Goal: Task Accomplishment & Management: Use online tool/utility

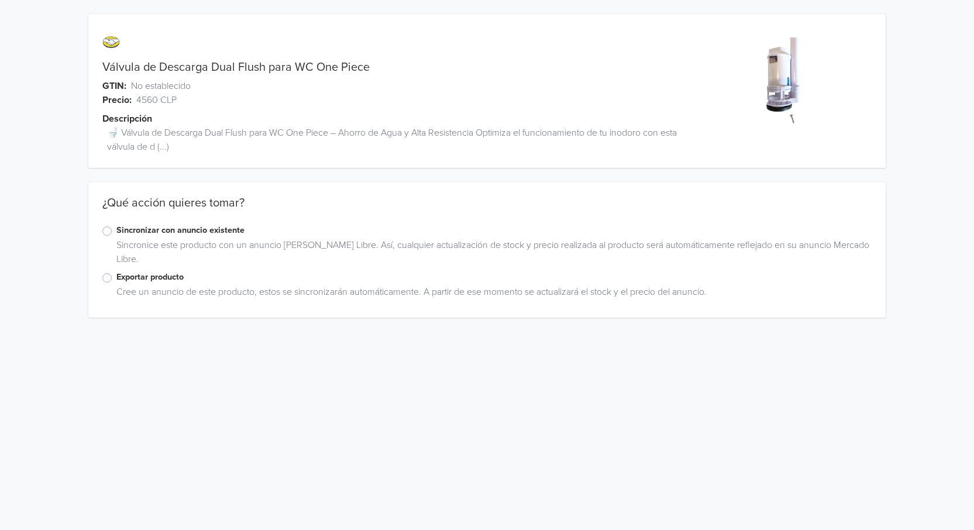
click at [116, 276] on label "Exportar producto" at bounding box center [493, 277] width 755 height 13
click at [0, 0] on input "Exportar producto" at bounding box center [0, 0] width 0 height 0
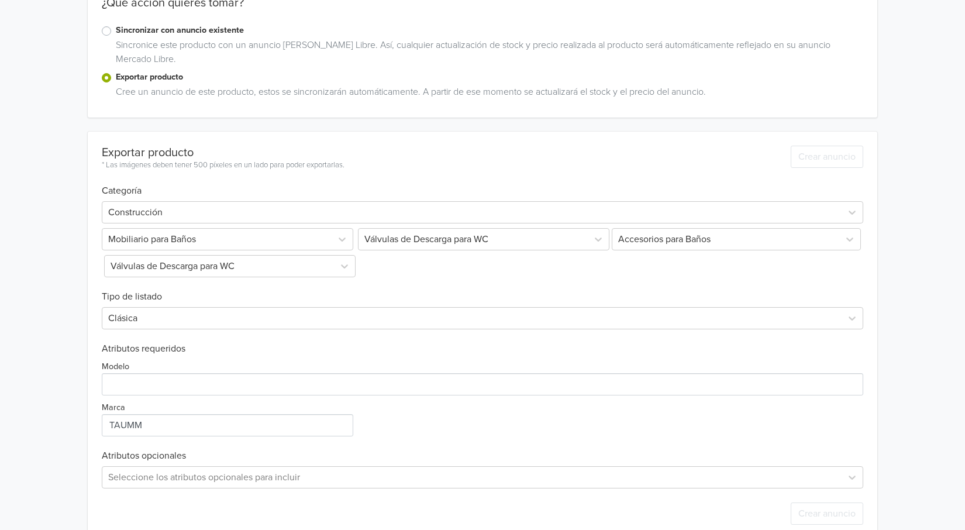
scroll to position [223, 0]
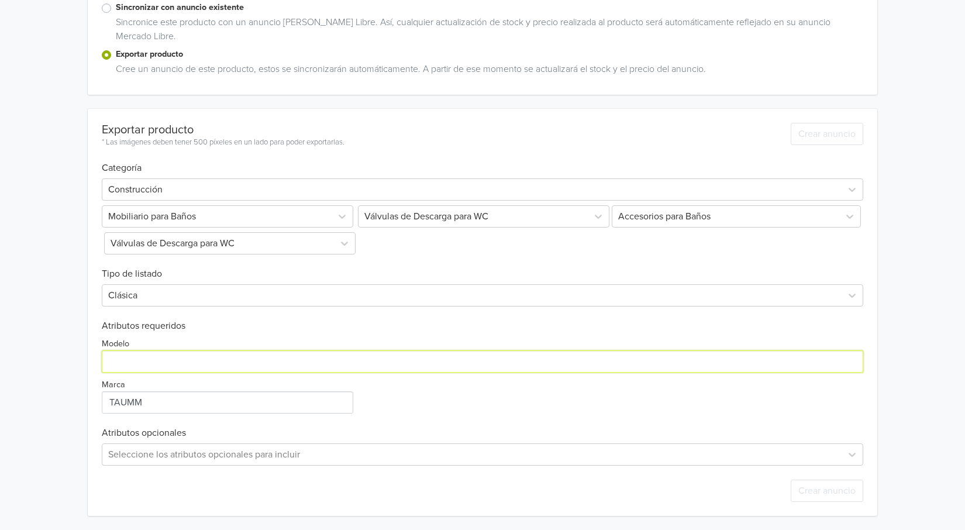
click at [136, 363] on input "Modelo" at bounding box center [483, 361] width 762 height 22
click at [136, 362] on input "Modelo" at bounding box center [483, 361] width 762 height 22
type input "one piece"
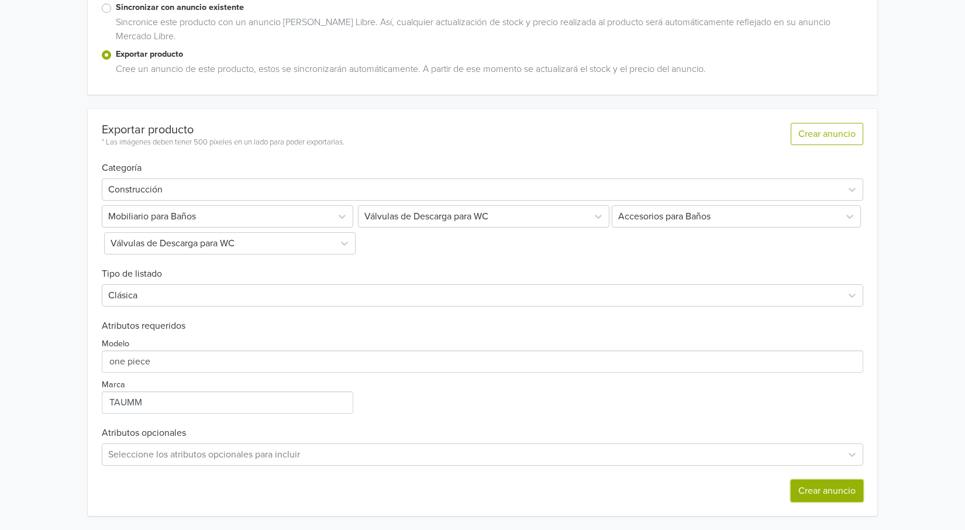
click at [855, 493] on button "Crear anuncio" at bounding box center [827, 491] width 73 height 22
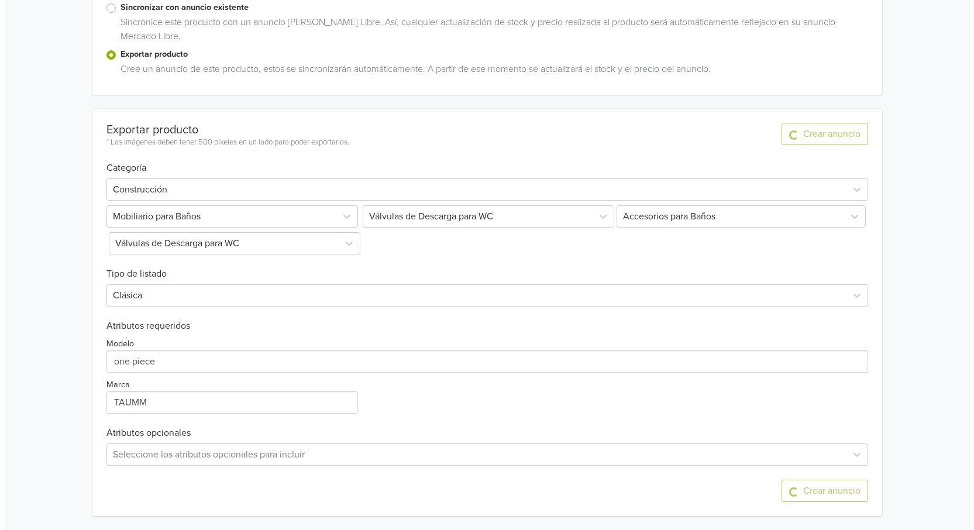
scroll to position [0, 0]
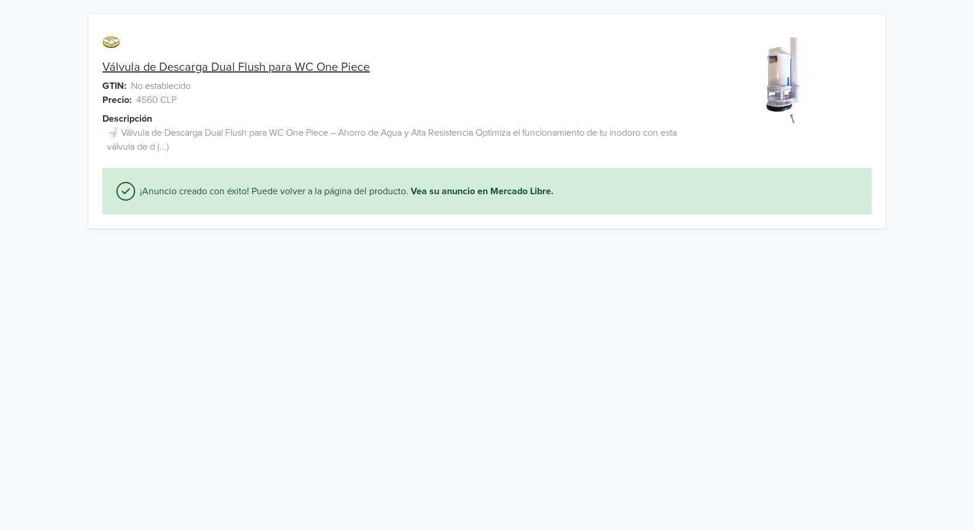
click at [126, 66] on link "Válvula de Descarga Dual Flush para WC One Piece" at bounding box center [235, 67] width 267 height 14
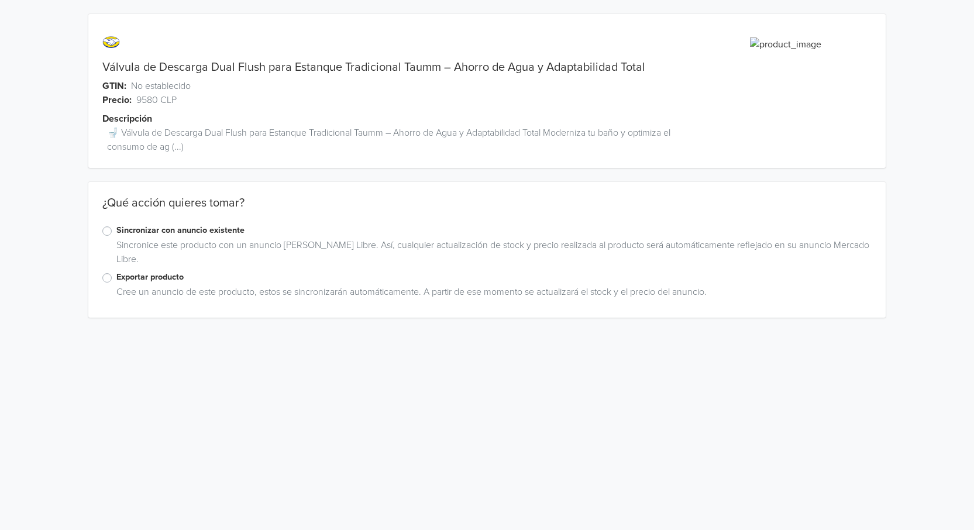
click at [116, 279] on label "Exportar producto" at bounding box center [493, 277] width 755 height 13
click at [0, 0] on input "Exportar producto" at bounding box center [0, 0] width 0 height 0
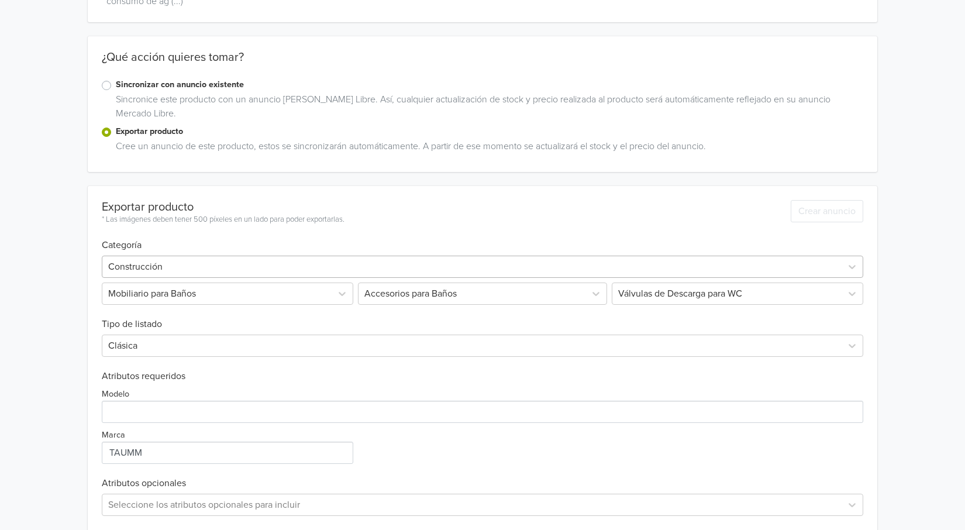
scroll to position [196, 0]
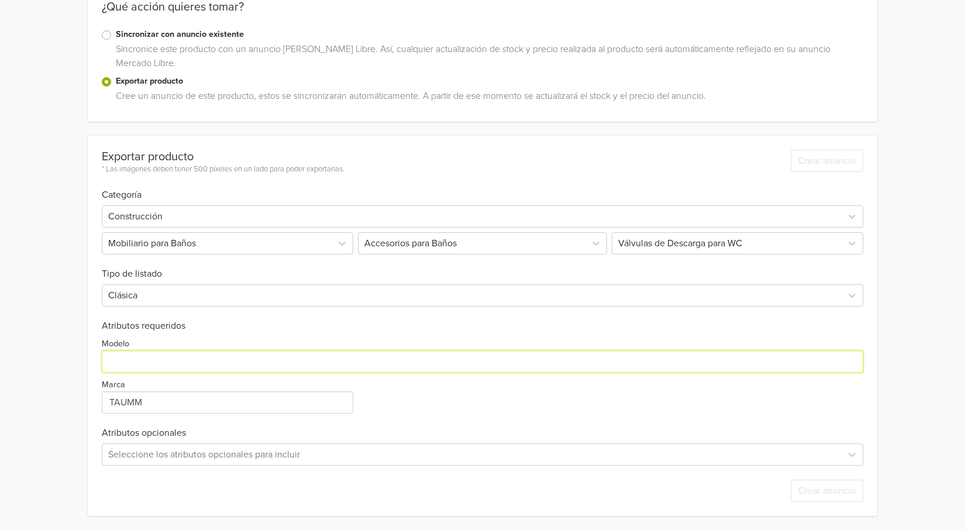
click at [184, 363] on input "Modelo" at bounding box center [483, 361] width 762 height 22
type input "t"
type input "TRADICIONAL DUAL FLUSH"
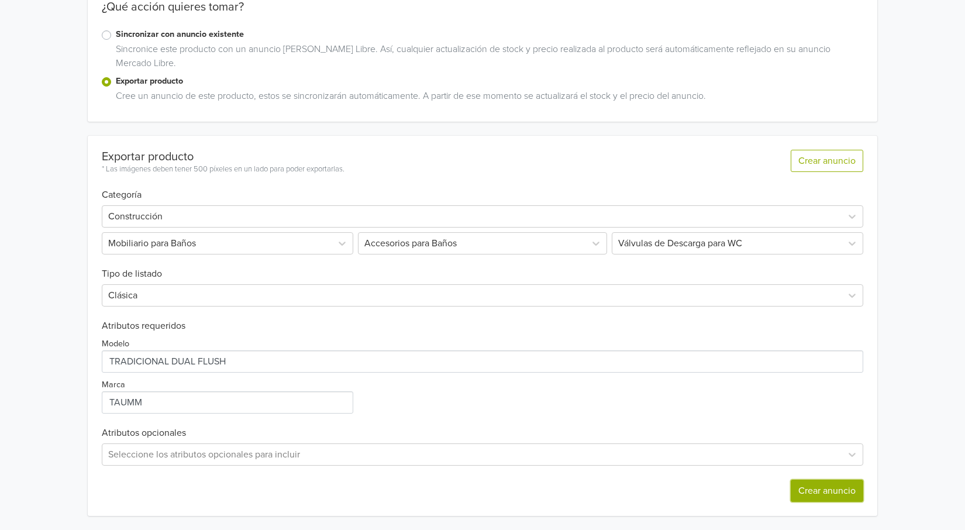
click at [831, 496] on button "Crear anuncio" at bounding box center [827, 491] width 73 height 22
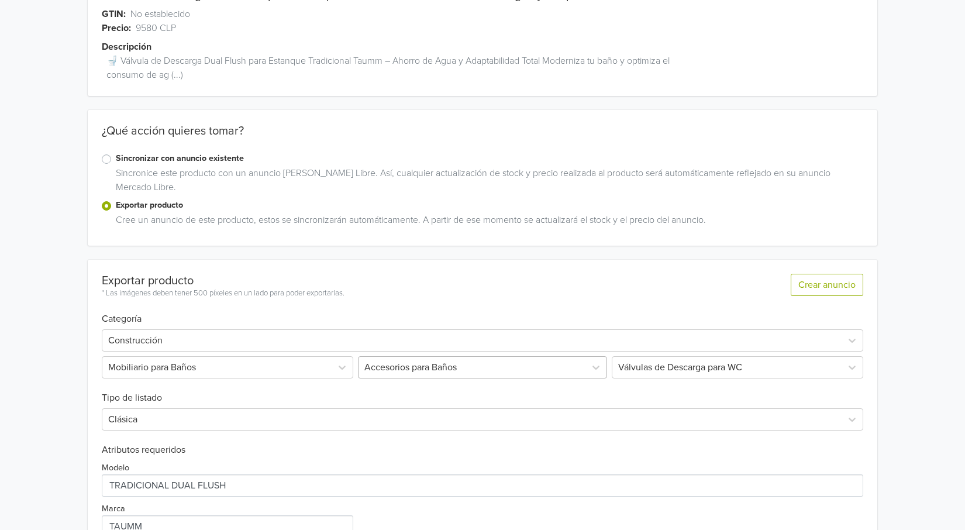
scroll to position [239, 0]
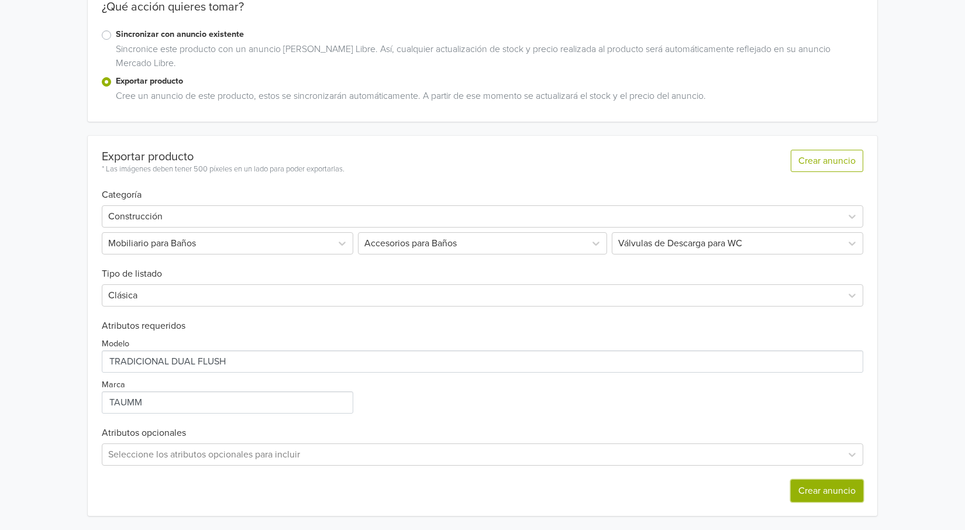
click at [840, 491] on button "Crear anuncio" at bounding box center [827, 491] width 73 height 22
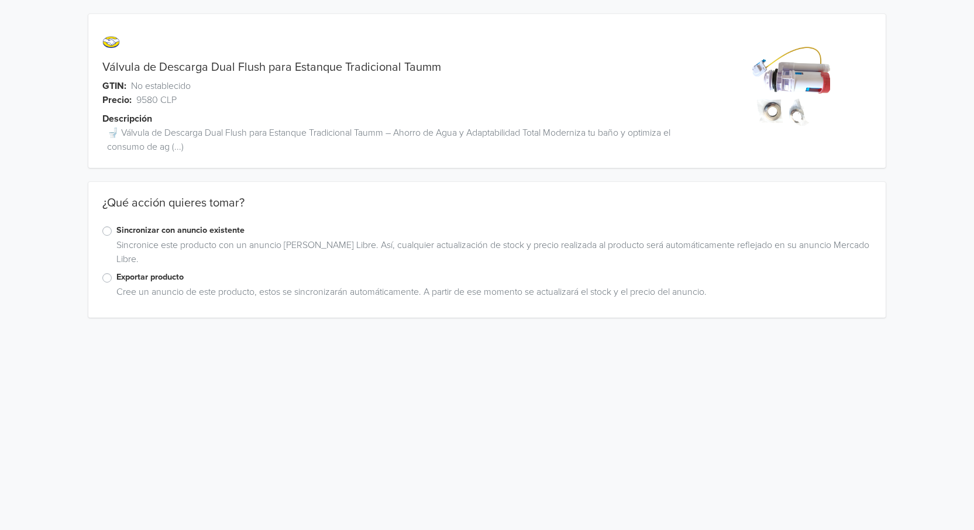
click at [116, 277] on label "Exportar producto" at bounding box center [493, 277] width 755 height 13
click at [0, 0] on input "Exportar producto" at bounding box center [0, 0] width 0 height 0
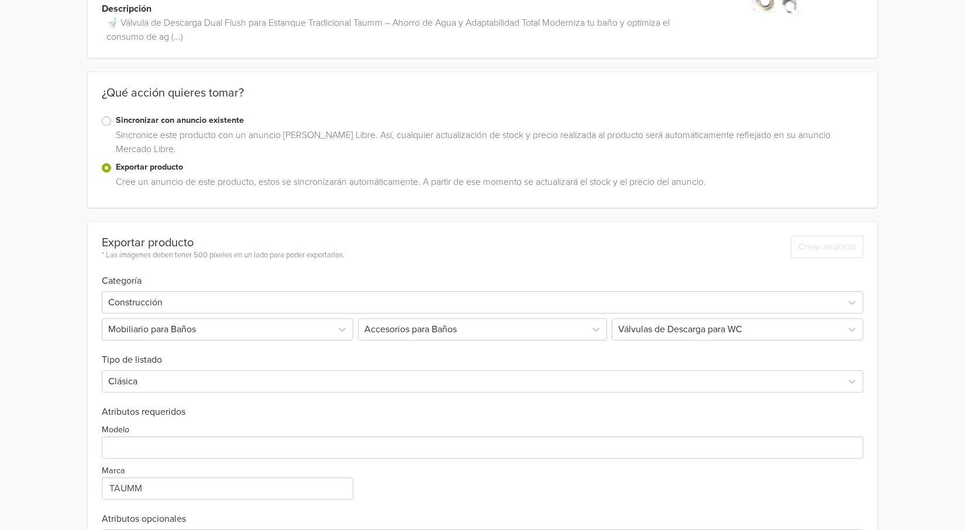
scroll to position [196, 0]
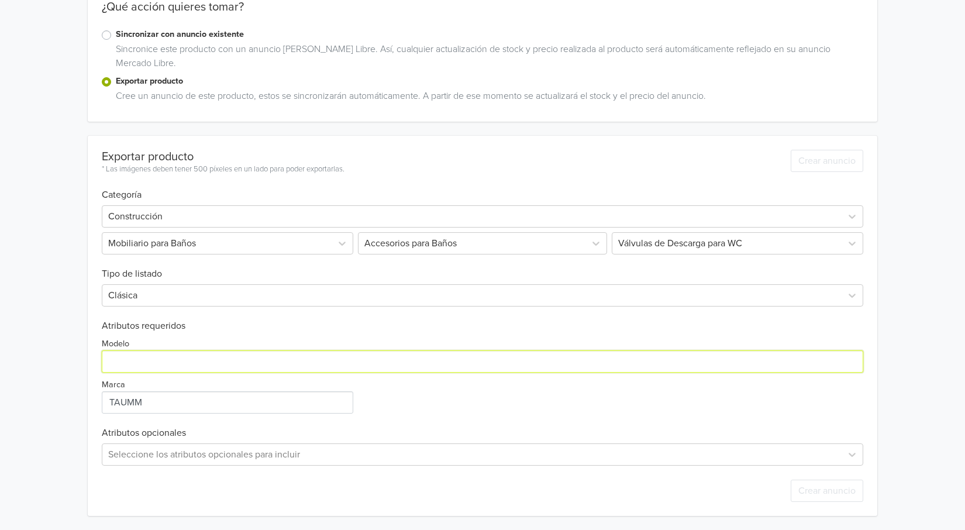
click at [187, 363] on input "Modelo" at bounding box center [483, 361] width 762 height 22
type input "t"
type input "DUAL FLUSH TRADICIONAL"
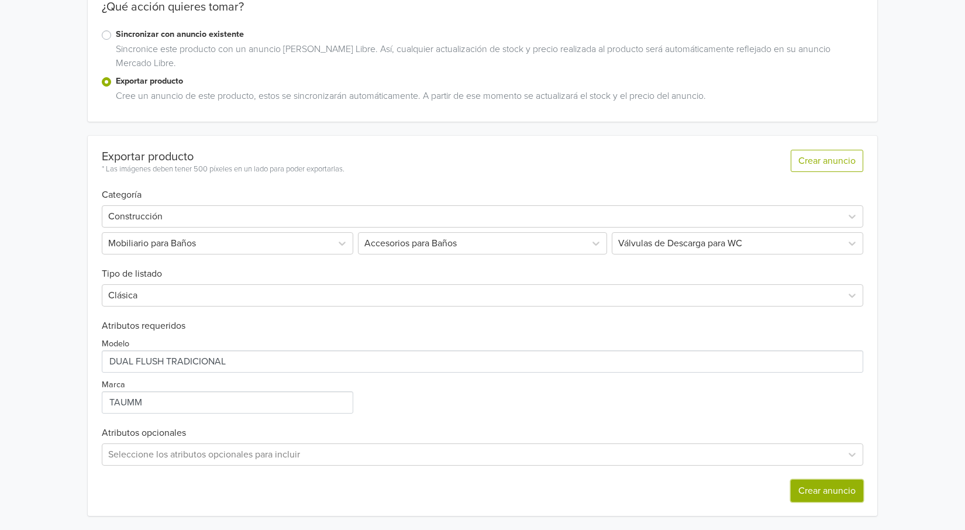
click at [845, 488] on button "Crear anuncio" at bounding box center [827, 491] width 73 height 22
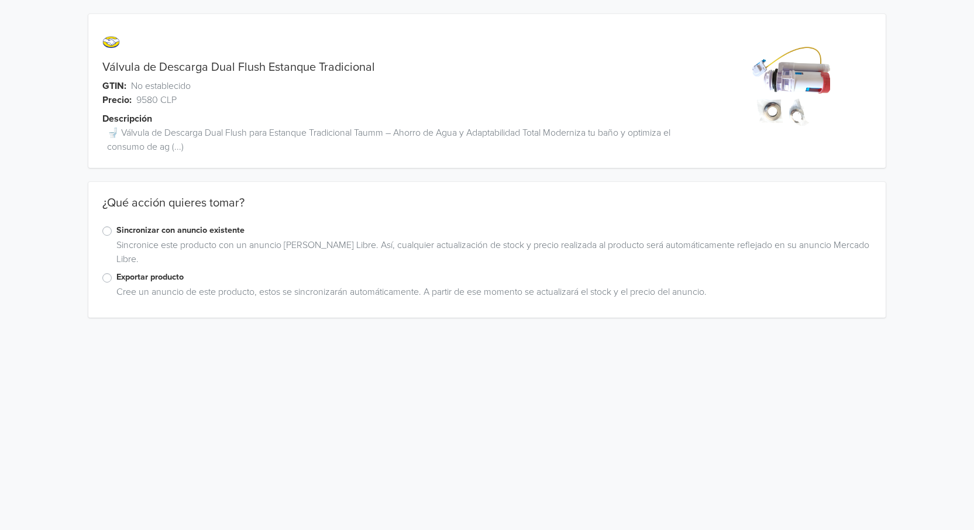
click at [116, 278] on label "Exportar producto" at bounding box center [493, 277] width 755 height 13
click at [0, 0] on input "Exportar producto" at bounding box center [0, 0] width 0 height 0
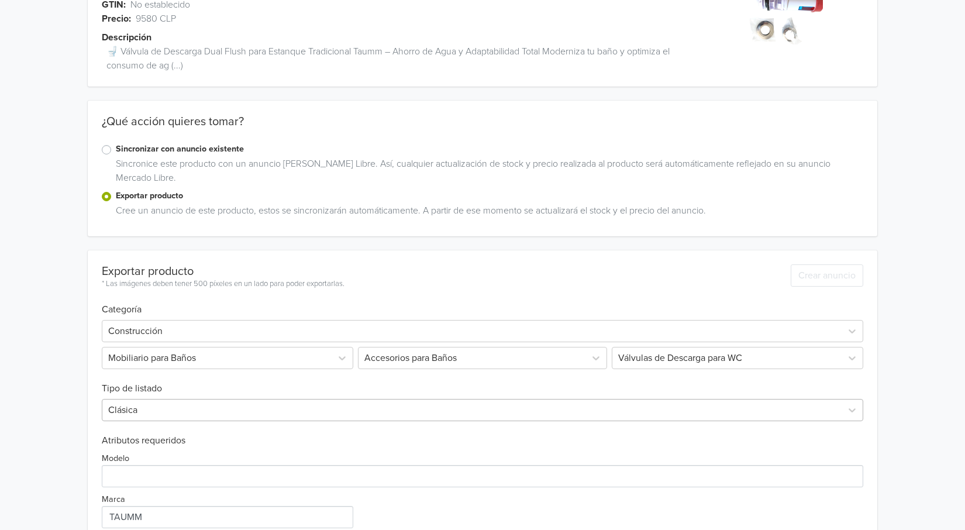
scroll to position [196, 0]
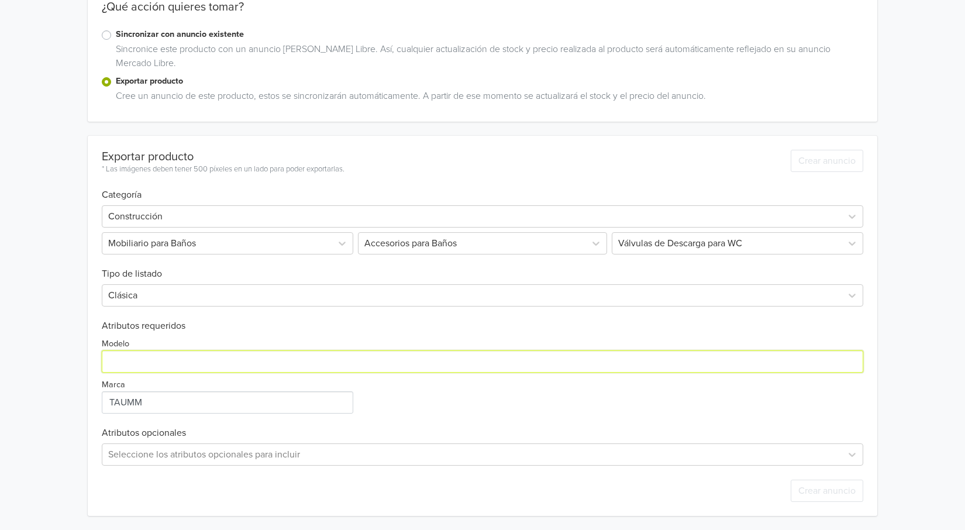
click at [167, 363] on input "Modelo" at bounding box center [483, 361] width 762 height 22
type input "DUAL FLUSH"
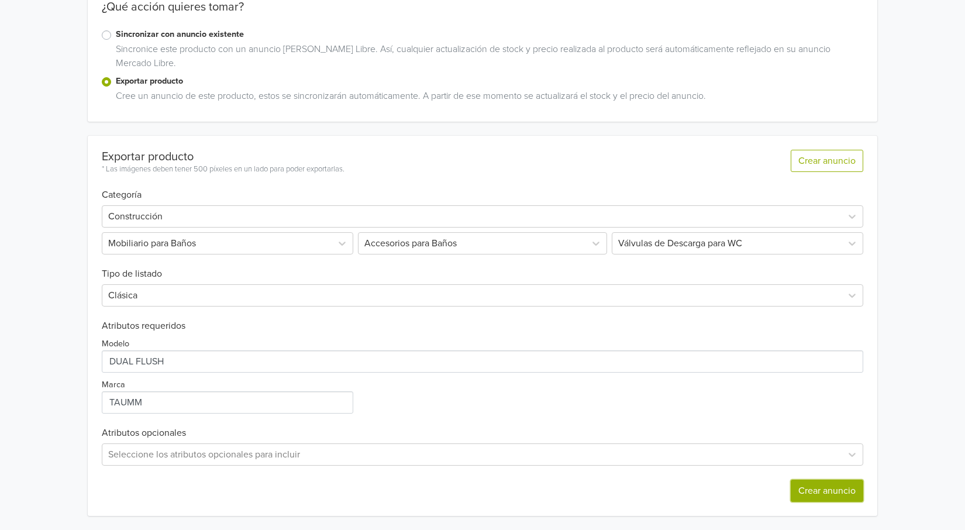
click at [824, 488] on button "Crear anuncio" at bounding box center [827, 491] width 73 height 22
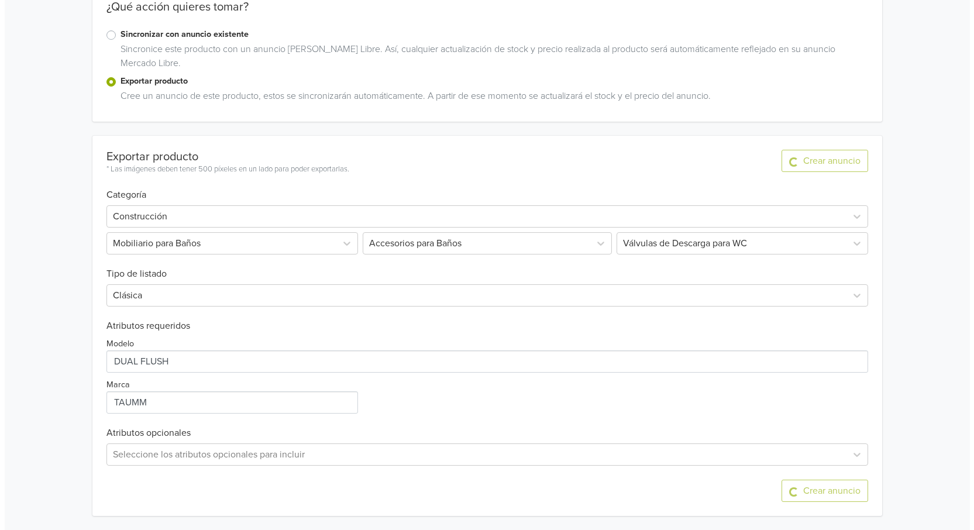
scroll to position [0, 0]
